Goal: Book appointment/travel/reservation

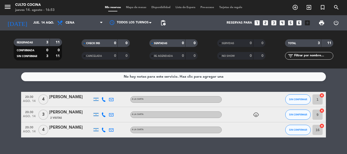
click at [281, 23] on icon "looks_4" at bounding box center [282, 23] width 7 height 7
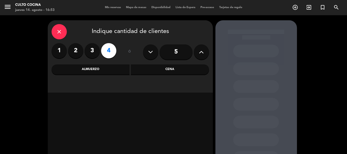
click at [181, 66] on div "Cena" at bounding box center [170, 69] width 78 height 10
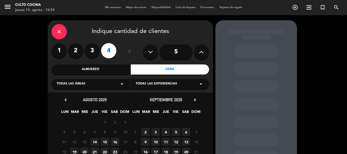
click at [95, 142] on span "14" at bounding box center [94, 142] width 8 height 8
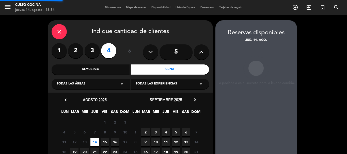
scroll to position [20, 0]
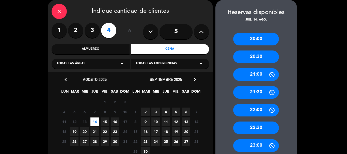
click at [245, 55] on div "20:30" at bounding box center [256, 56] width 46 height 13
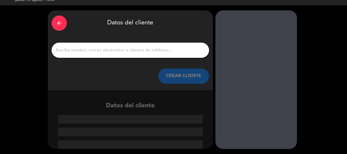
click at [105, 49] on input "1" at bounding box center [130, 50] width 150 height 7
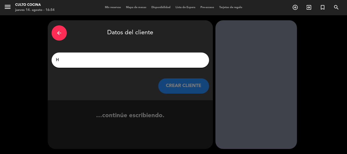
scroll to position [0, 0]
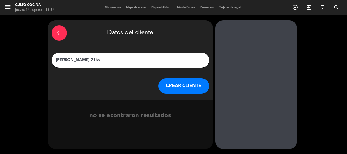
type input "[PERSON_NAME] 21hs"
click at [175, 83] on button "CREAR CLIENTE" at bounding box center [183, 85] width 51 height 15
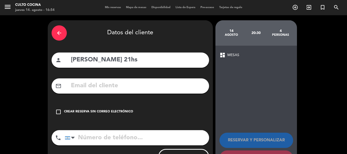
click at [56, 111] on icon "check_box_outline_blank" at bounding box center [58, 112] width 6 height 6
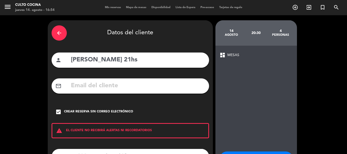
click at [255, 98] on div "dashboard MESAS RESERVAR Y PERSONALIZAR RESERVAR Y TERMINAR" at bounding box center [255, 118] width 81 height 145
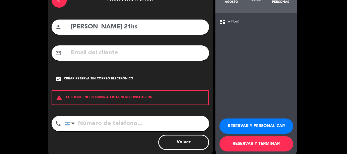
scroll to position [41, 0]
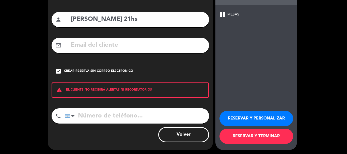
click at [249, 133] on button "RESERVAR Y TERMINAR" at bounding box center [256, 136] width 74 height 15
